Goal: Navigation & Orientation: Find specific page/section

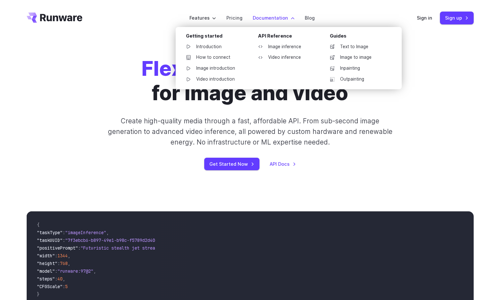
click at [284, 20] on label "Documentation" at bounding box center [274, 17] width 42 height 7
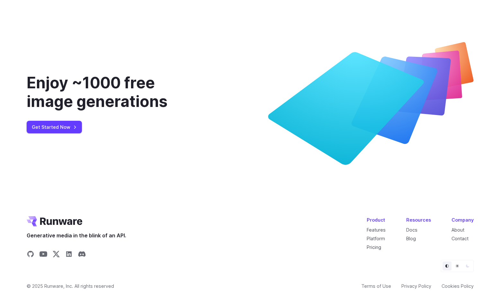
scroll to position [2356, 0]
click at [382, 237] on link "Platform" at bounding box center [375, 238] width 18 height 5
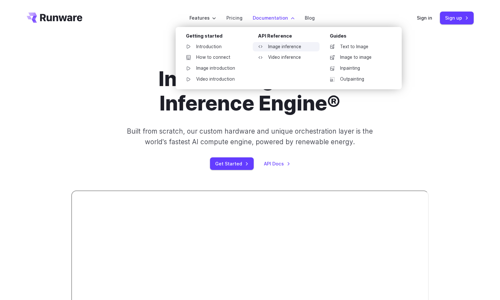
click at [291, 46] on link "Image inference" at bounding box center [286, 47] width 67 height 10
